Goal: Information Seeking & Learning: Learn about a topic

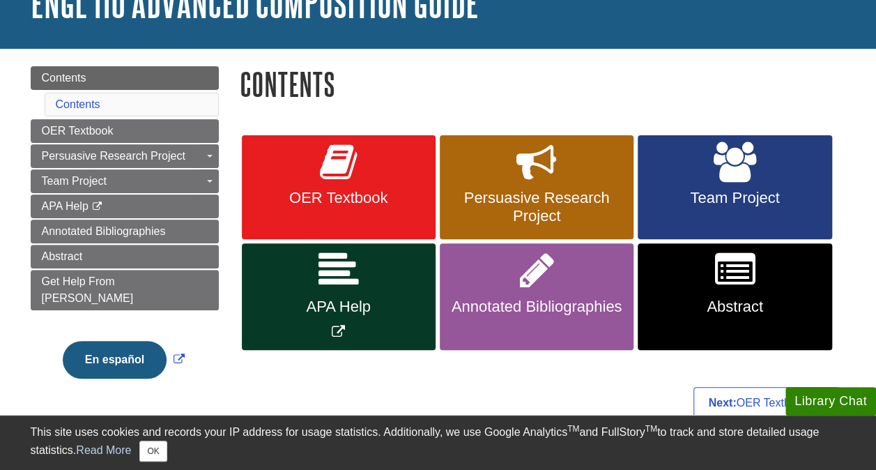
scroll to position [119, 0]
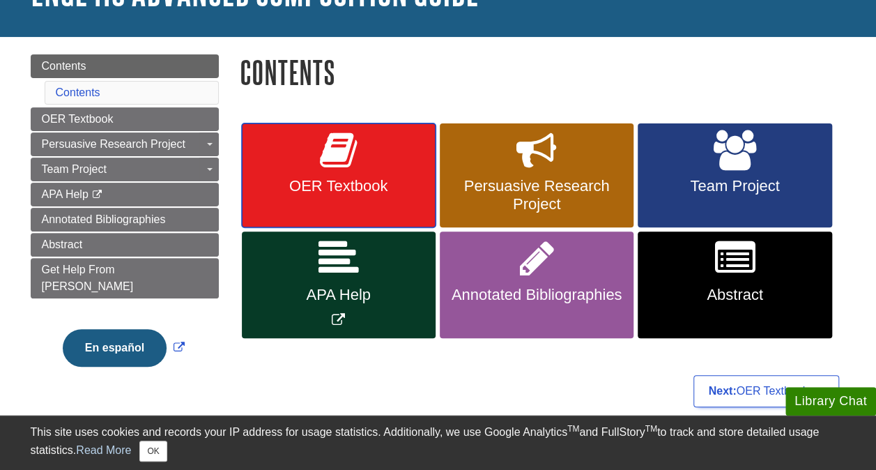
click at [379, 168] on link "OER Textbook" at bounding box center [339, 175] width 194 height 105
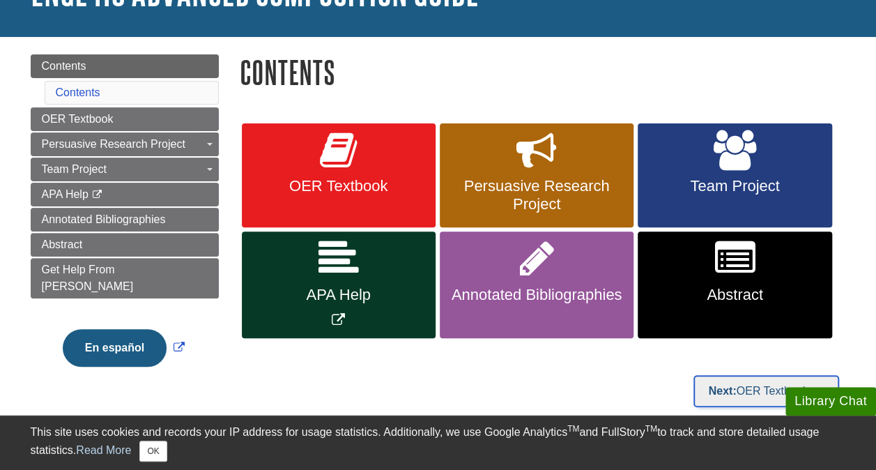
click at [752, 386] on link "Next: OER Textbook >>" at bounding box center [766, 391] width 145 height 32
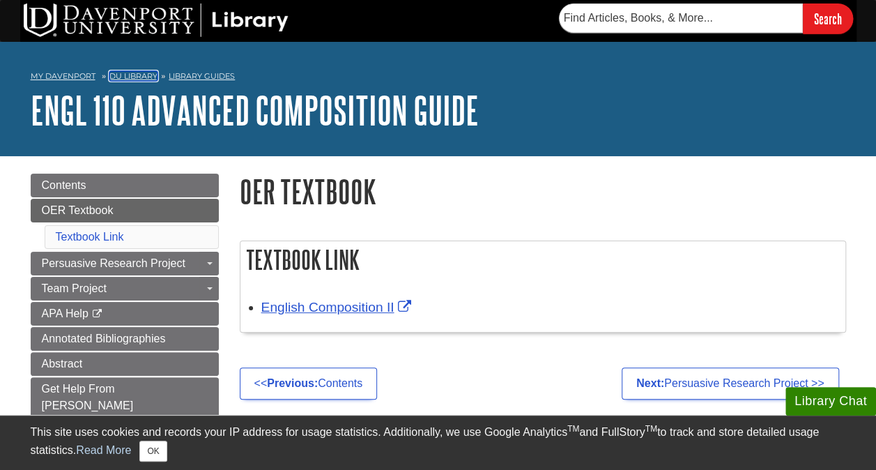
click at [127, 75] on link "DU Library" at bounding box center [133, 76] width 48 height 10
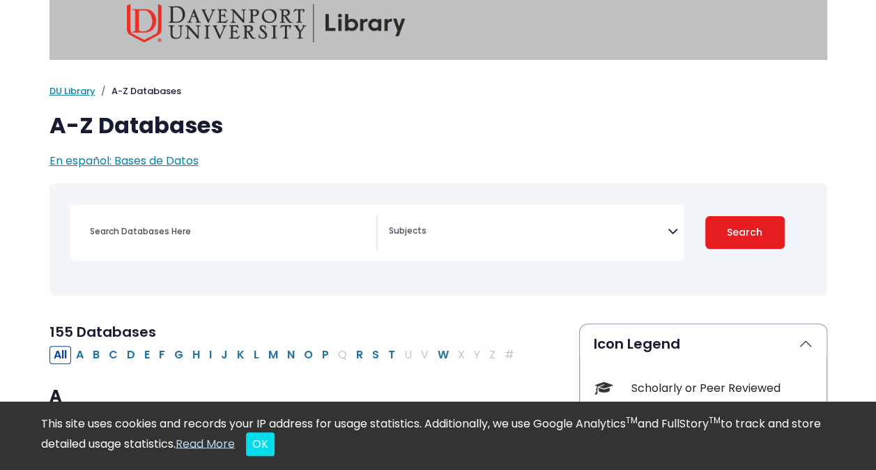
scroll to position [34, 0]
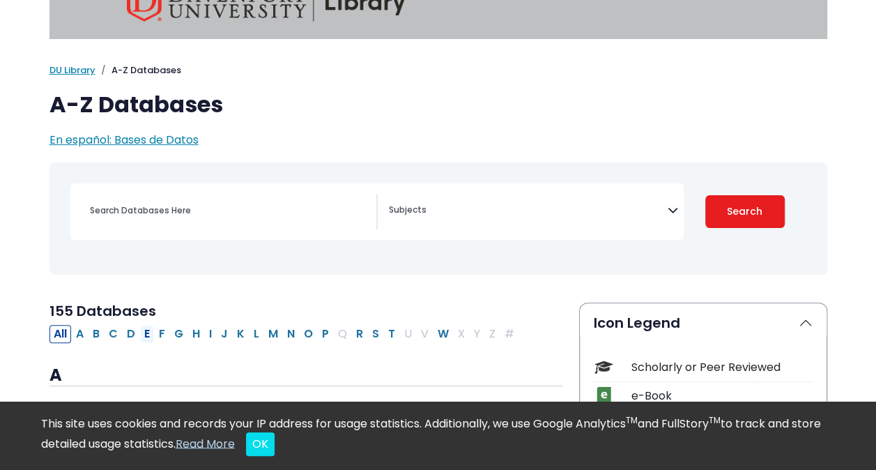
click at [146, 334] on button "E" at bounding box center [147, 334] width 14 height 18
select select "Database Subject Filter"
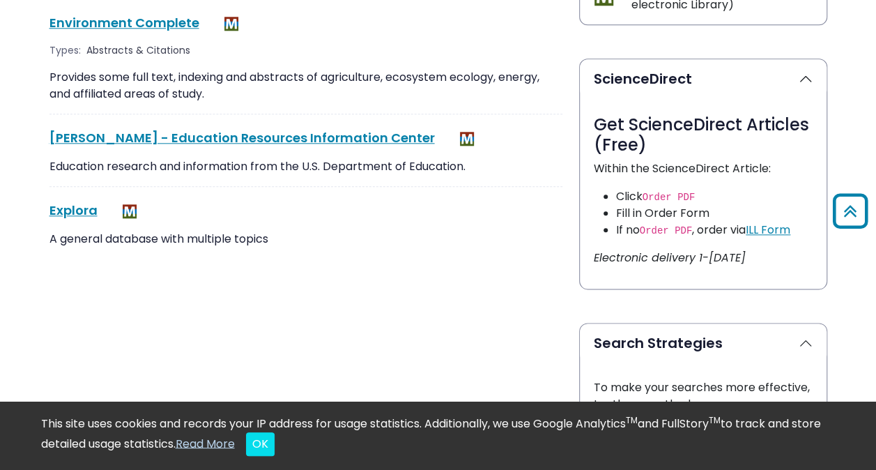
scroll to position [699, 0]
click at [60, 201] on link "Explora This link opens in a new window" at bounding box center [73, 209] width 48 height 17
